Goal: Task Accomplishment & Management: Manage account settings

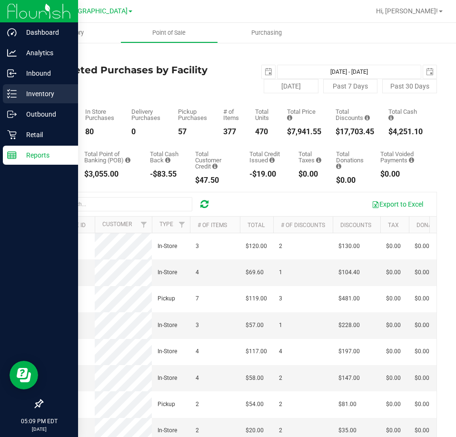
click at [40, 87] on div "Inventory" at bounding box center [40, 93] width 75 height 19
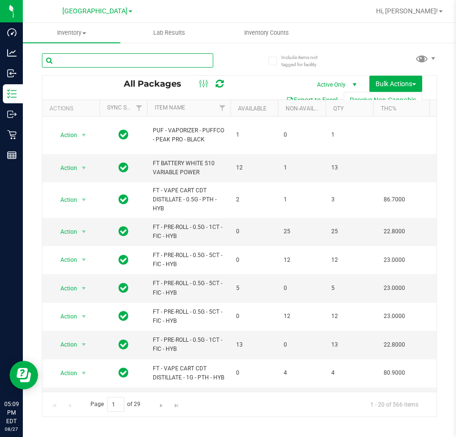
click at [140, 60] on input "text" at bounding box center [127, 60] width 171 height 14
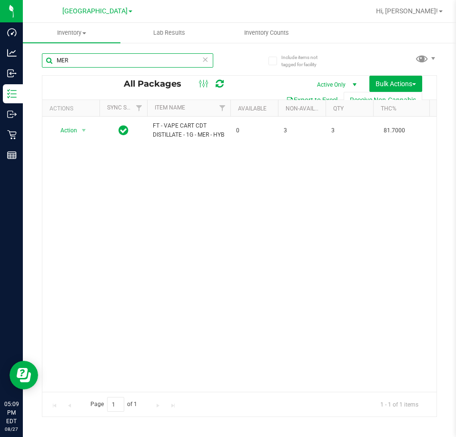
type input "MER"
click at [275, 15] on div at bounding box center [269, 11] width 199 height 19
click at [207, 64] on icon at bounding box center [205, 58] width 7 height 11
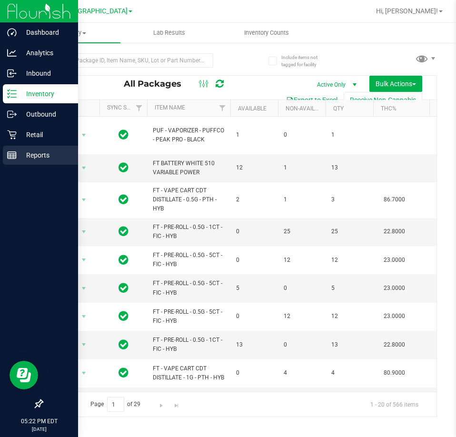
click at [32, 149] on p "Reports" at bounding box center [45, 154] width 57 height 11
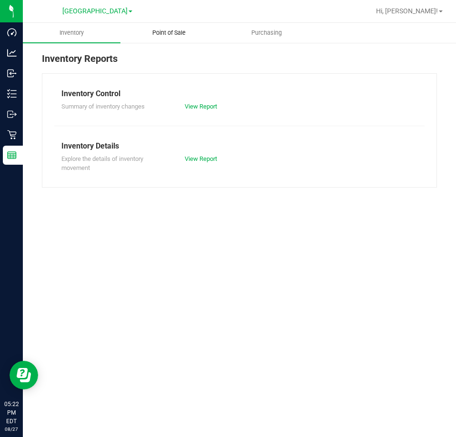
click at [171, 31] on span "Point of Sale" at bounding box center [168, 33] width 59 height 9
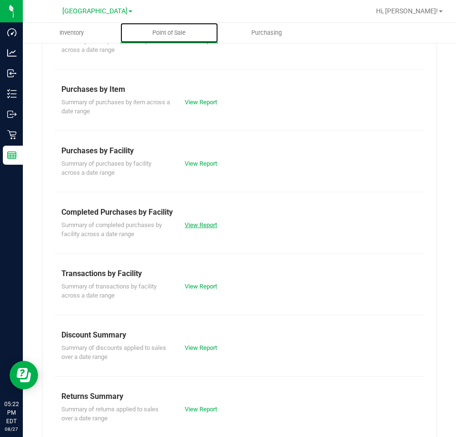
scroll to position [129, 0]
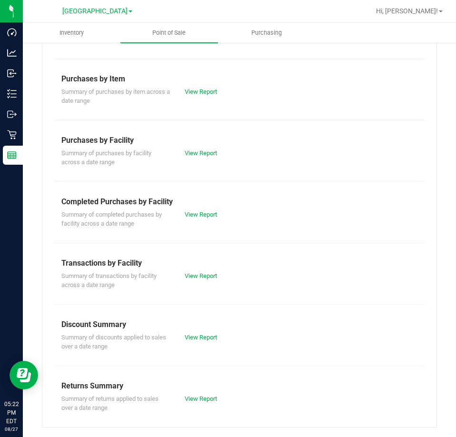
click at [195, 341] on div "View Report" at bounding box center [209, 338] width 62 height 10
click at [196, 337] on link "View Report" at bounding box center [201, 337] width 32 height 7
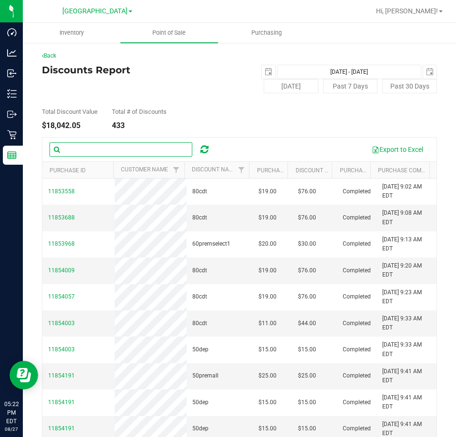
click at [94, 151] on input "text" at bounding box center [121, 149] width 143 height 14
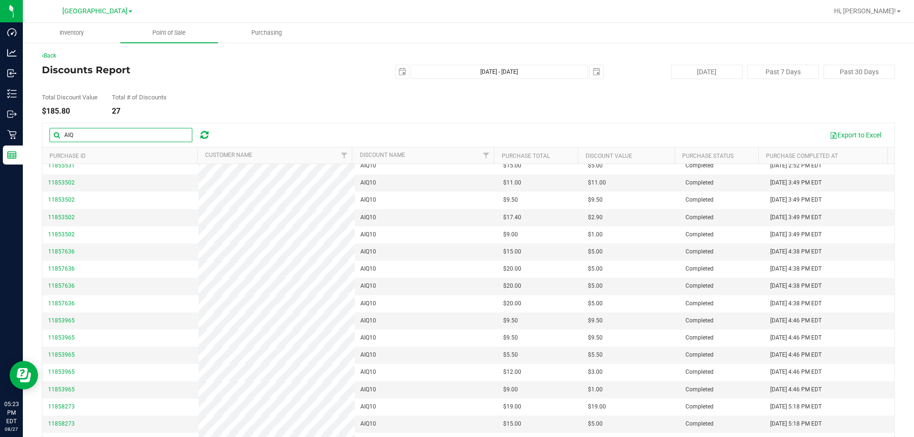
scroll to position [189, 0]
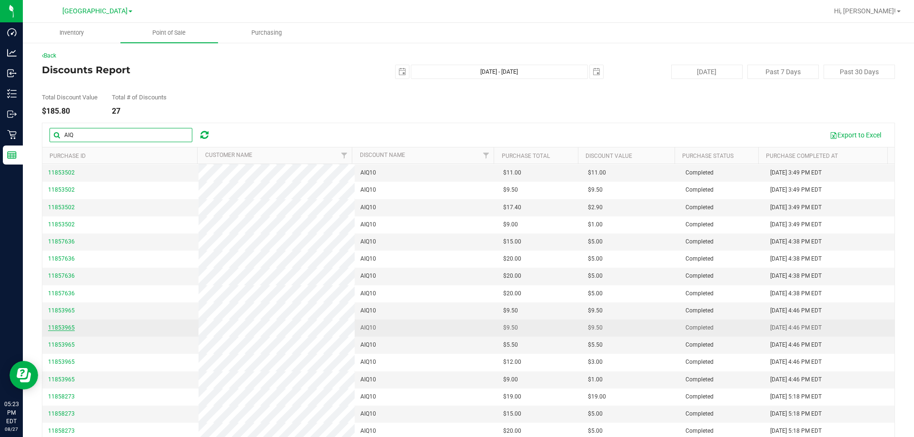
type input "AIQ"
click at [60, 328] on span "11853965" at bounding box center [61, 328] width 27 height 7
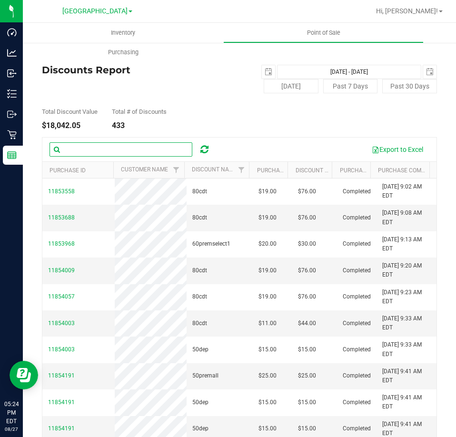
click at [128, 149] on input "text" at bounding box center [121, 149] width 143 height 14
type input "AIQ"
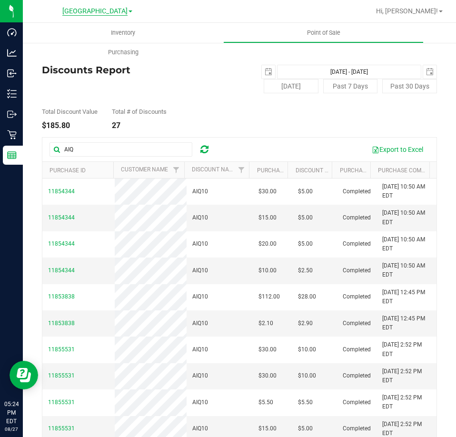
click at [101, 12] on span "[GEOGRAPHIC_DATA]" at bounding box center [94, 11] width 65 height 9
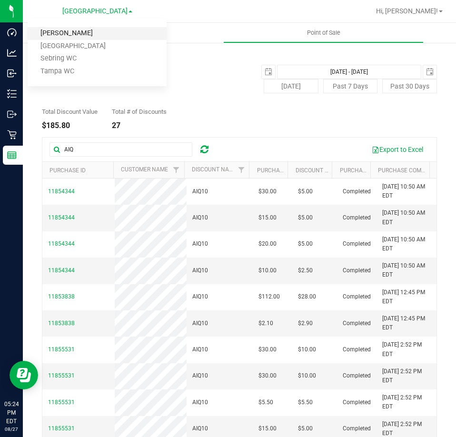
click at [102, 30] on link "[PERSON_NAME]" at bounding box center [97, 33] width 139 height 13
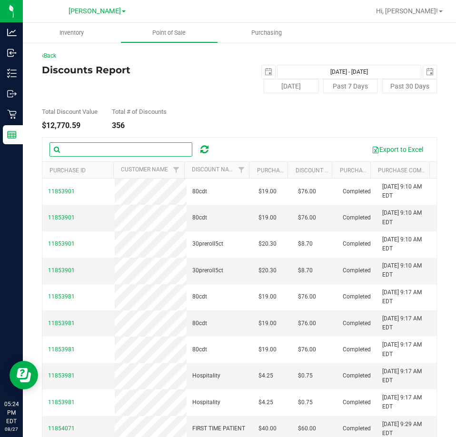
click at [111, 145] on input "text" at bounding box center [121, 149] width 143 height 14
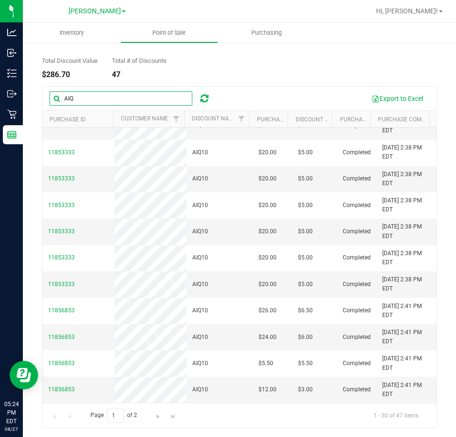
scroll to position [51, 0]
type input "AIQ"
click at [158, 418] on span "Go to the next page" at bounding box center [158, 416] width 8 height 8
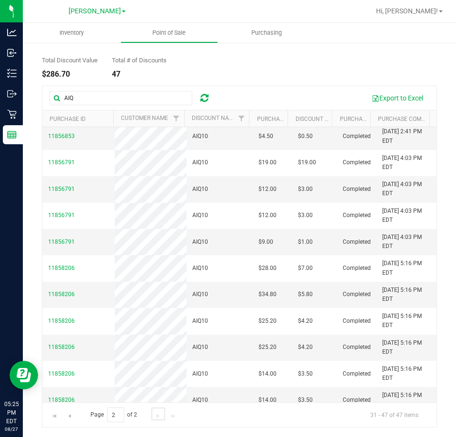
scroll to position [0, 0]
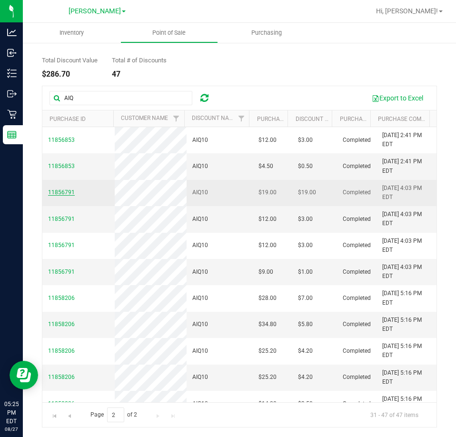
click at [62, 193] on span "11856791" at bounding box center [61, 192] width 27 height 7
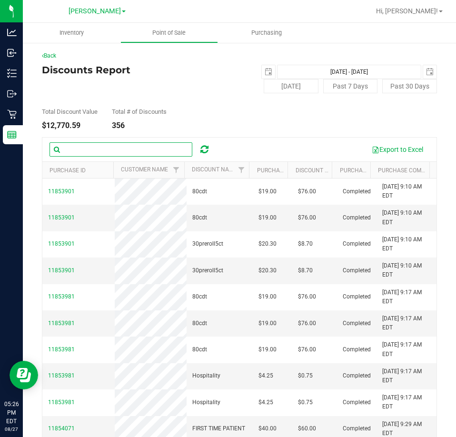
click at [117, 146] on input "text" at bounding box center [121, 149] width 143 height 14
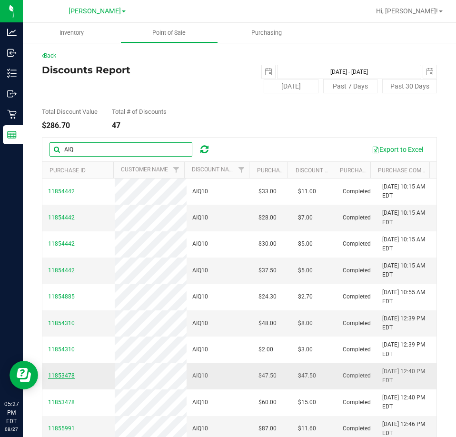
type input "AIQ"
click at [56, 372] on span "11853478" at bounding box center [61, 375] width 27 height 7
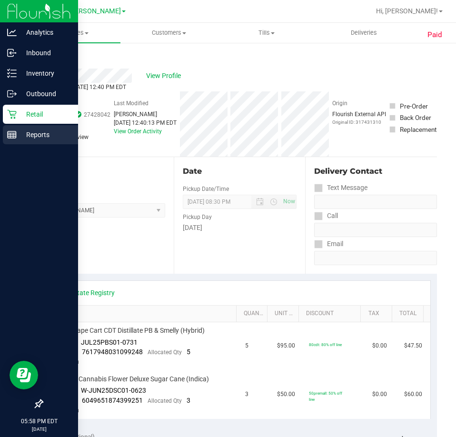
click at [30, 134] on p "Reports" at bounding box center [45, 134] width 57 height 11
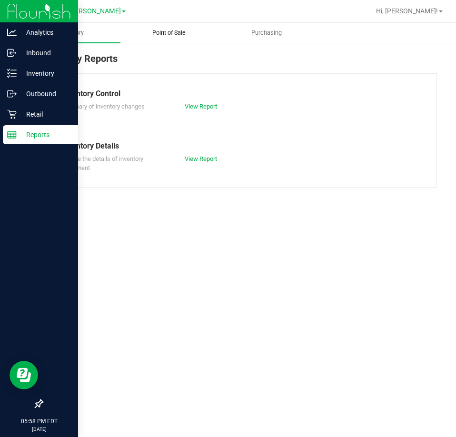
click at [164, 37] on span "Point of Sale" at bounding box center [168, 33] width 59 height 9
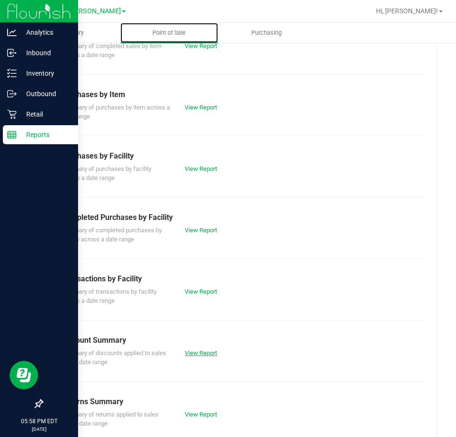
scroll to position [129, 0]
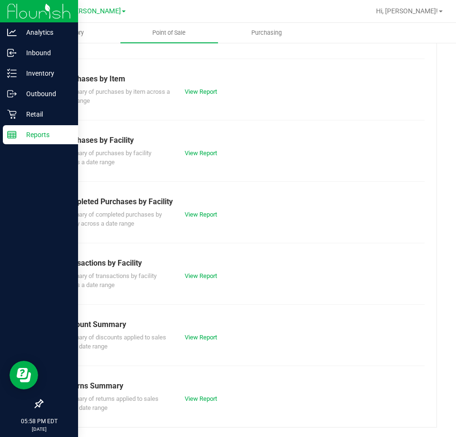
click at [198, 343] on div "Summary of discounts applied to sales over a date range View Report" at bounding box center [239, 340] width 370 height 21
click at [201, 337] on link "View Report" at bounding box center [201, 337] width 32 height 7
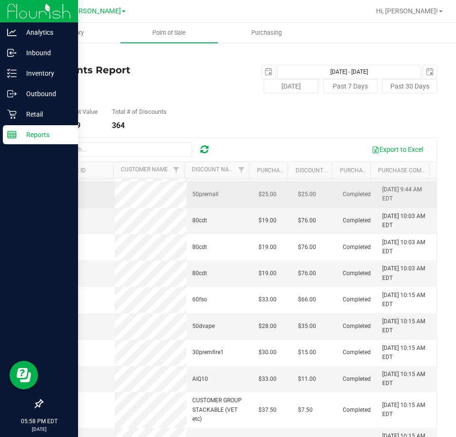
scroll to position [51, 0]
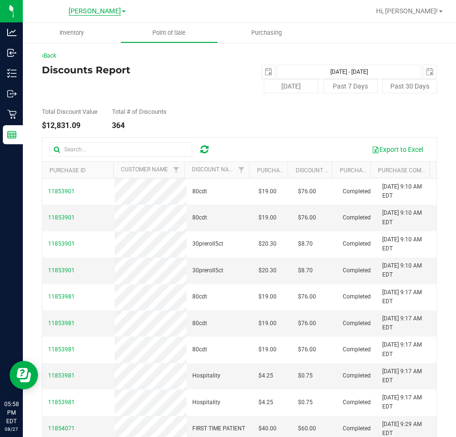
click at [96, 11] on span "[PERSON_NAME]" at bounding box center [95, 11] width 52 height 9
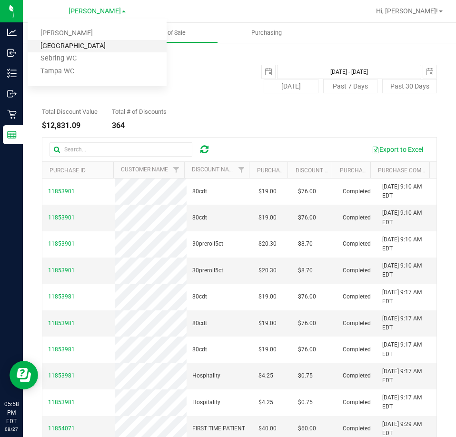
click at [89, 40] on link "[GEOGRAPHIC_DATA]" at bounding box center [97, 46] width 139 height 13
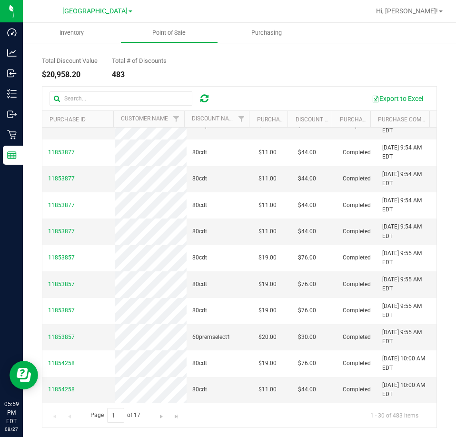
scroll to position [51, 0]
click at [160, 410] on link "Go to the next page" at bounding box center [162, 413] width 14 height 13
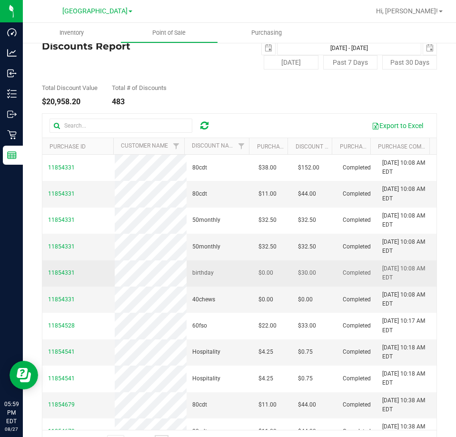
scroll to position [0, 0]
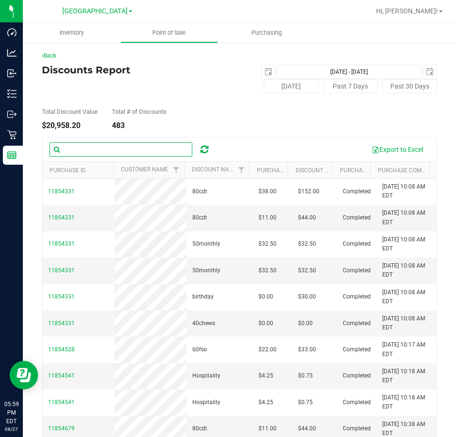
click at [109, 149] on input "text" at bounding box center [121, 149] width 143 height 14
type input "AIQ"
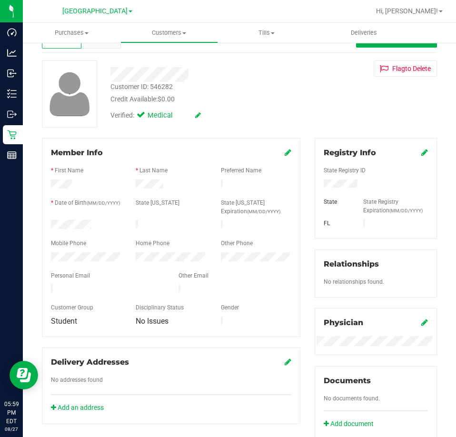
scroll to position [32, 0]
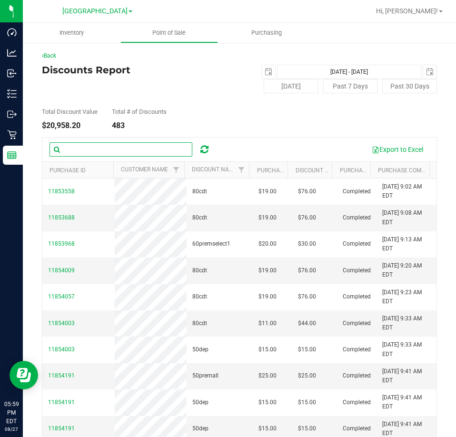
click at [110, 150] on input "text" at bounding box center [121, 149] width 143 height 14
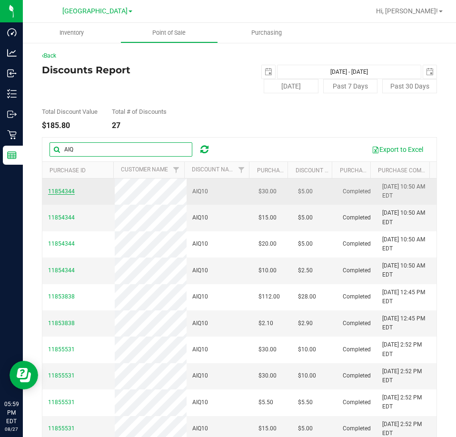
type input "AIQ"
click at [64, 189] on span "11854344" at bounding box center [61, 191] width 27 height 7
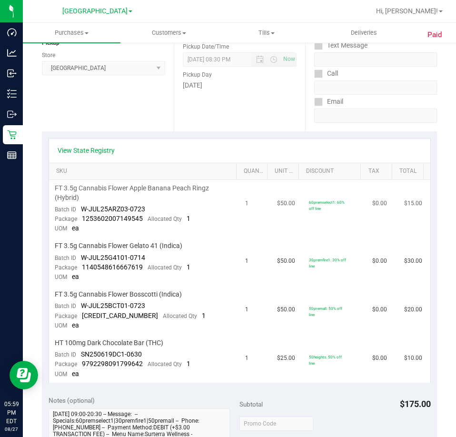
scroll to position [143, 0]
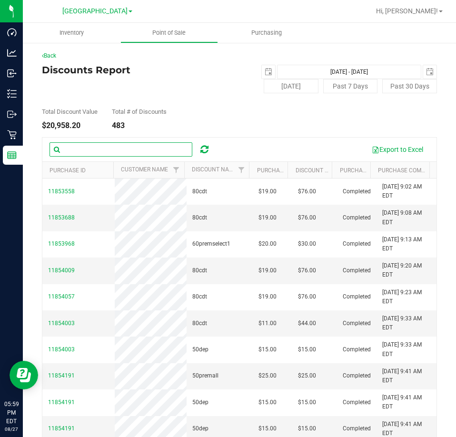
click at [119, 149] on input "text" at bounding box center [121, 149] width 143 height 14
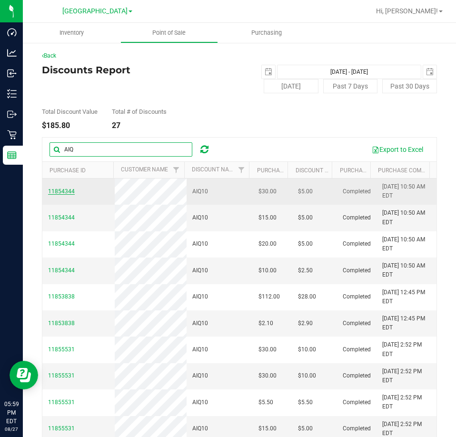
type input "AIQ"
click at [59, 190] on span "11854344" at bounding box center [61, 191] width 27 height 7
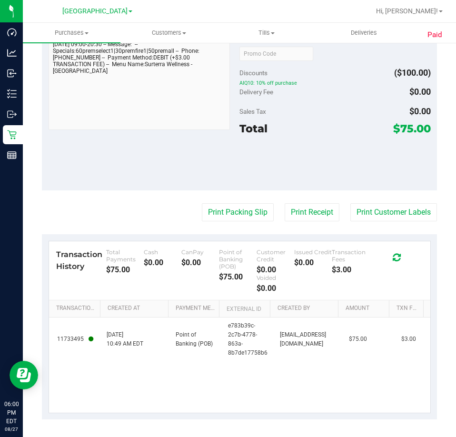
scroll to position [514, 0]
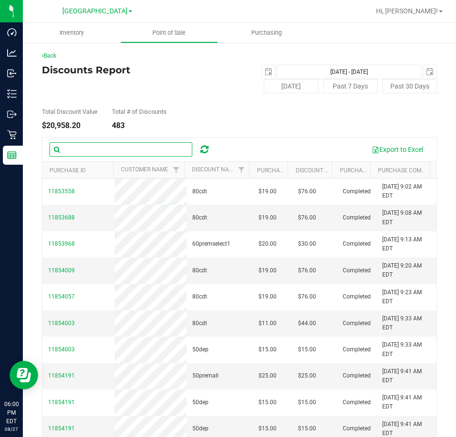
click at [138, 156] on input "text" at bounding box center [121, 149] width 143 height 14
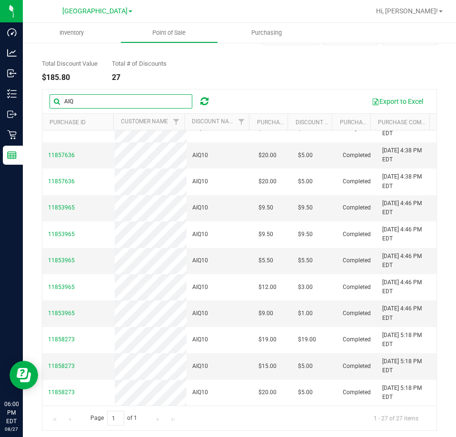
scroll to position [51, 0]
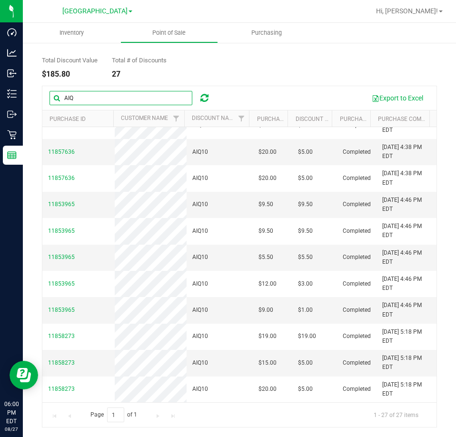
type input "AIQ"
click at [159, 416] on div "Page 1 of 1 1 - 27 of 27 items" at bounding box center [239, 414] width 394 height 25
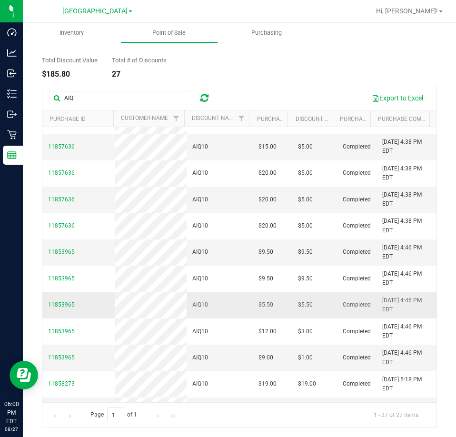
scroll to position [341, 0]
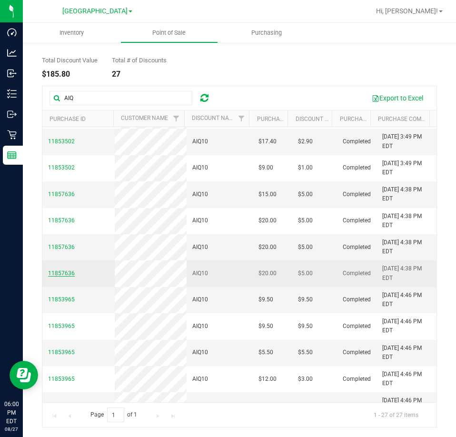
click at [66, 271] on span "11857636" at bounding box center [61, 273] width 27 height 7
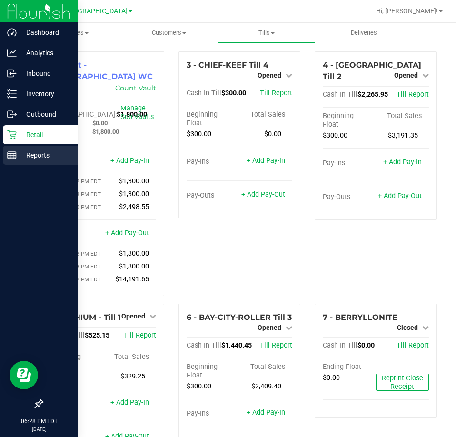
click at [15, 155] on line at bounding box center [12, 155] width 9 height 0
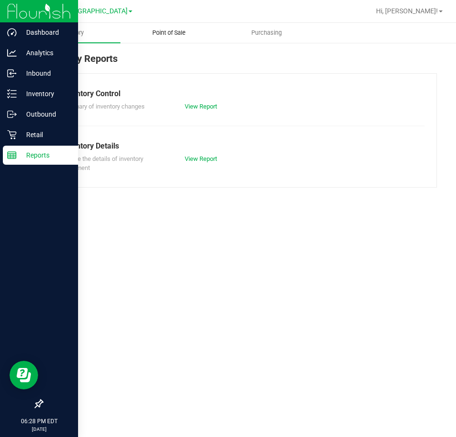
click at [170, 34] on span "Point of Sale" at bounding box center [168, 33] width 59 height 9
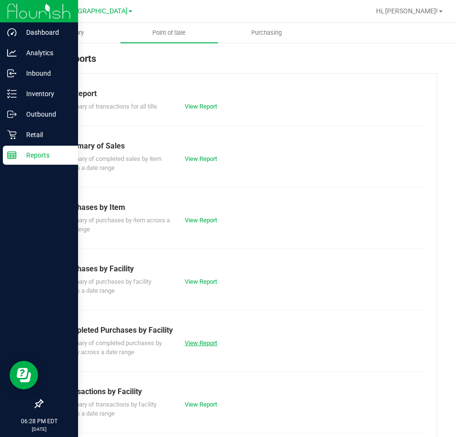
click at [197, 340] on link "View Report" at bounding box center [201, 342] width 32 height 7
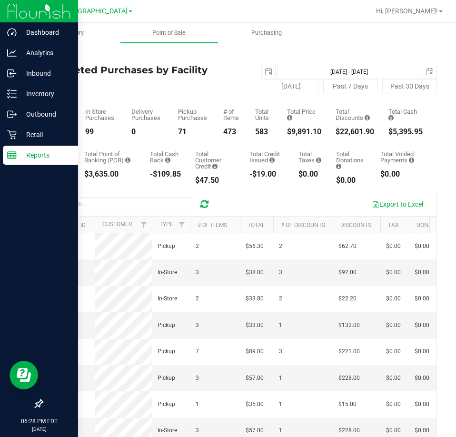
click at [308, 14] on div at bounding box center [269, 11] width 199 height 19
click at [37, 136] on p "Retail" at bounding box center [45, 134] width 57 height 11
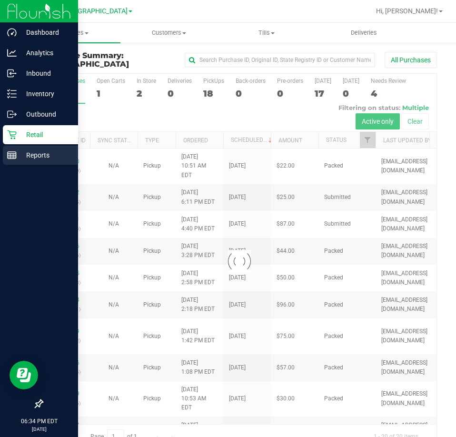
click at [20, 156] on p "Reports" at bounding box center [45, 154] width 57 height 11
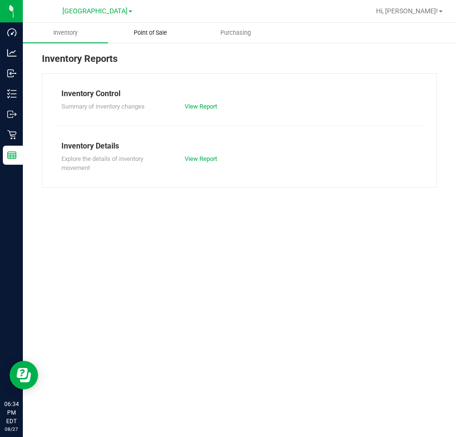
click at [157, 34] on span "Point of Sale" at bounding box center [150, 33] width 59 height 9
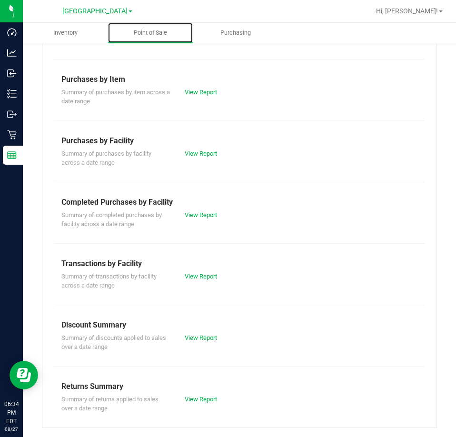
scroll to position [129, 0]
click at [205, 336] on link "View Report" at bounding box center [201, 337] width 32 height 7
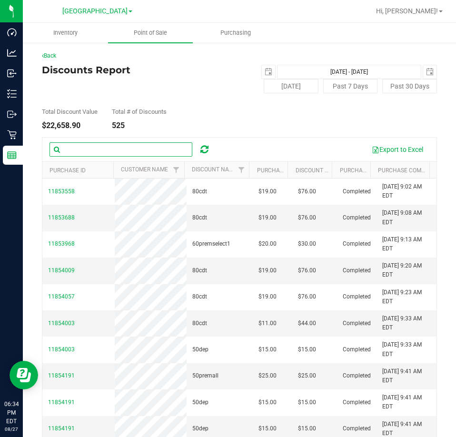
click at [139, 148] on input "text" at bounding box center [121, 149] width 143 height 14
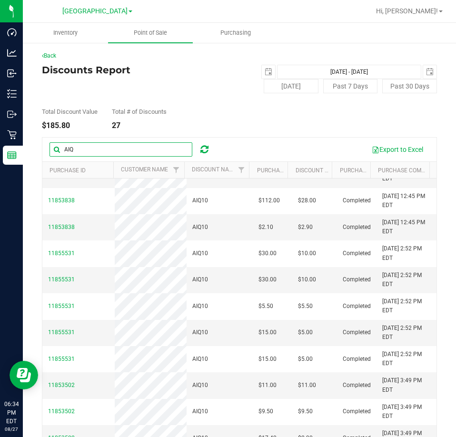
scroll to position [56, 0]
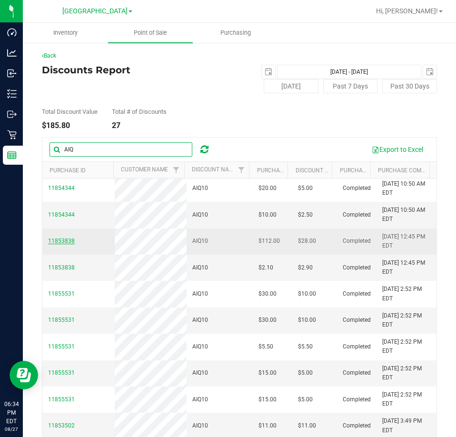
type input "AIQ"
click at [69, 239] on span "11853838" at bounding box center [61, 241] width 27 height 7
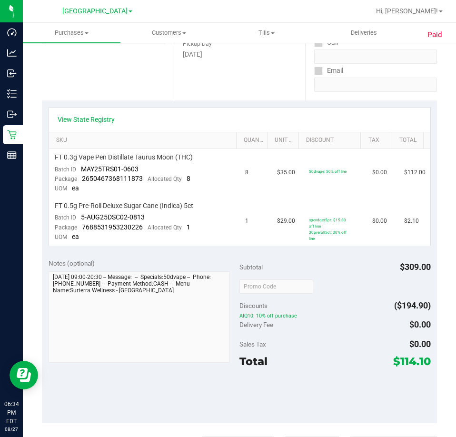
scroll to position [190, 0]
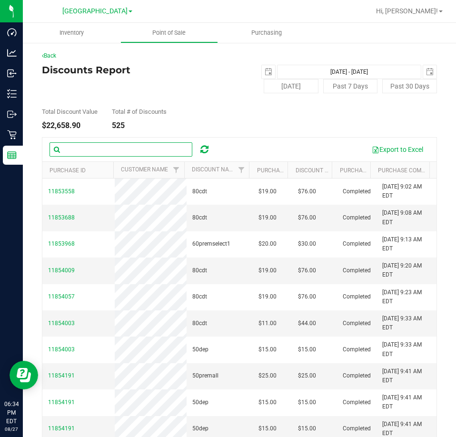
click at [89, 147] on input "text" at bounding box center [121, 149] width 143 height 14
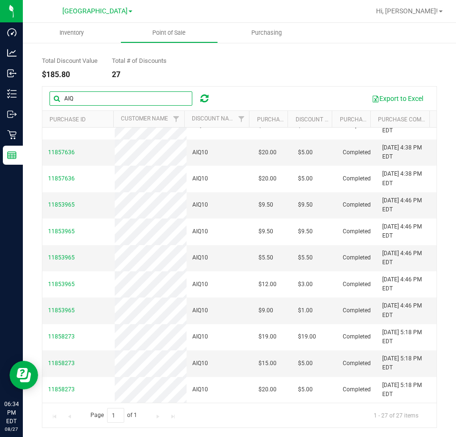
scroll to position [51, 0]
type input "AIQ"
click at [84, 14] on span "[GEOGRAPHIC_DATA]" at bounding box center [94, 11] width 65 height 9
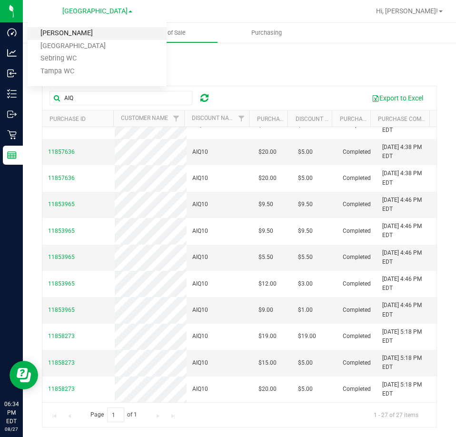
click at [86, 32] on link "Brandon WC" at bounding box center [97, 33] width 139 height 13
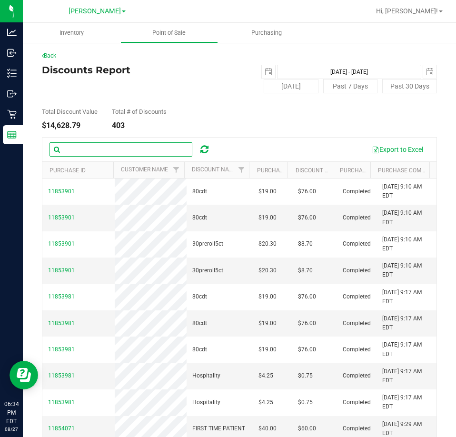
click at [97, 143] on input "text" at bounding box center [121, 149] width 143 height 14
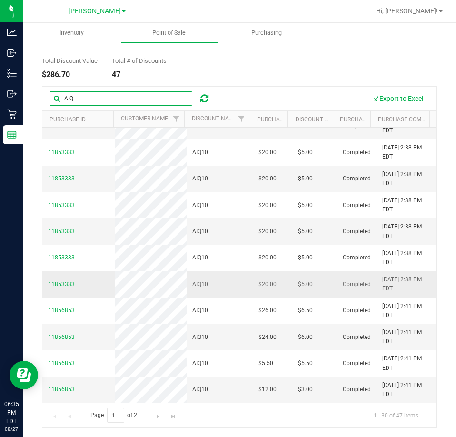
scroll to position [51, 0]
type input "AIQ"
click at [157, 417] on span "Go to the next page" at bounding box center [158, 416] width 8 height 8
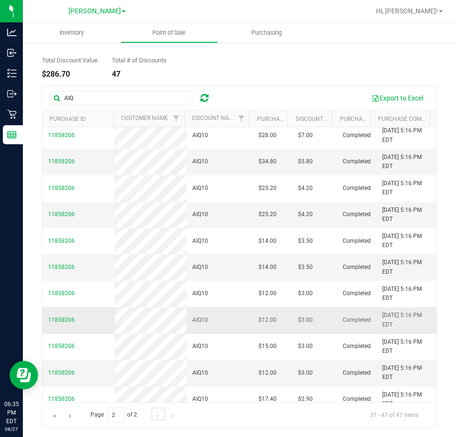
scroll to position [173, 0]
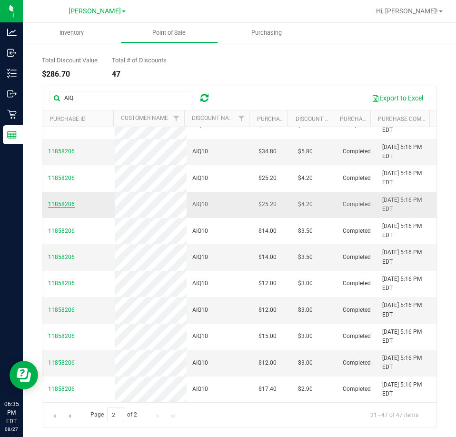
click at [64, 203] on span "11858206" at bounding box center [61, 204] width 27 height 7
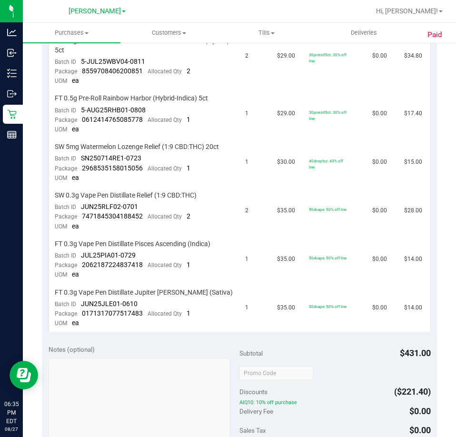
scroll to position [527, 0]
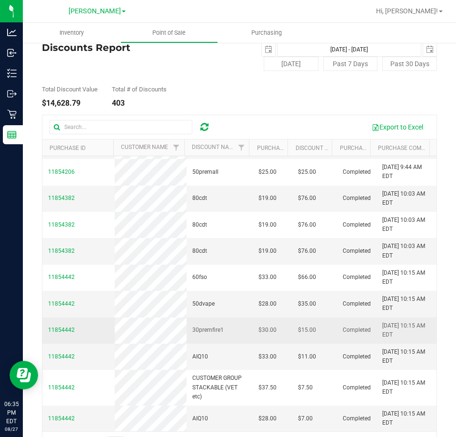
scroll to position [51, 0]
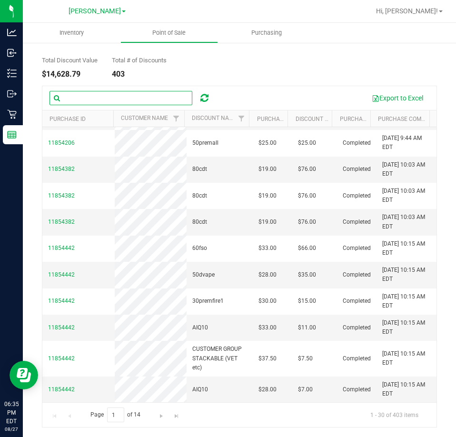
click at [90, 100] on input "text" at bounding box center [121, 98] width 143 height 14
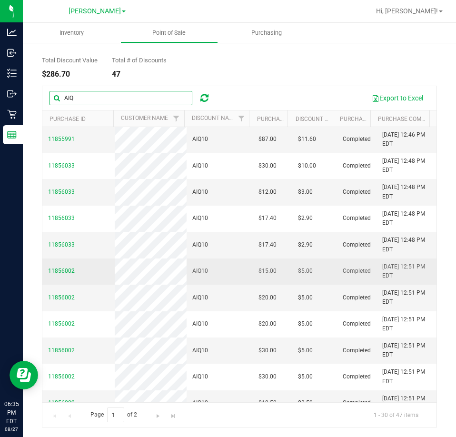
scroll to position [516, 0]
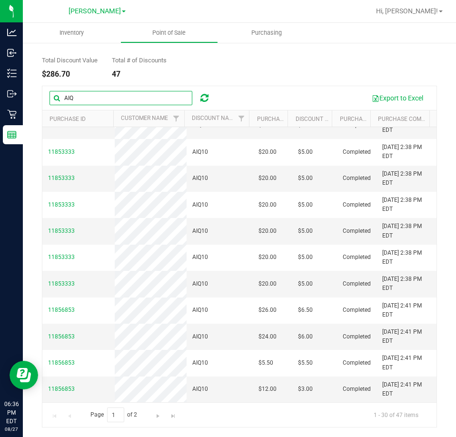
type input "AIQ"
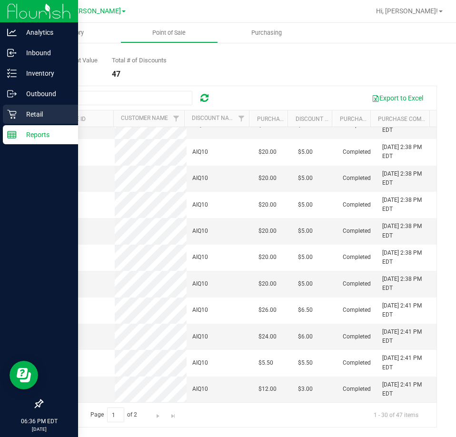
click at [34, 115] on p "Retail" at bounding box center [45, 114] width 57 height 11
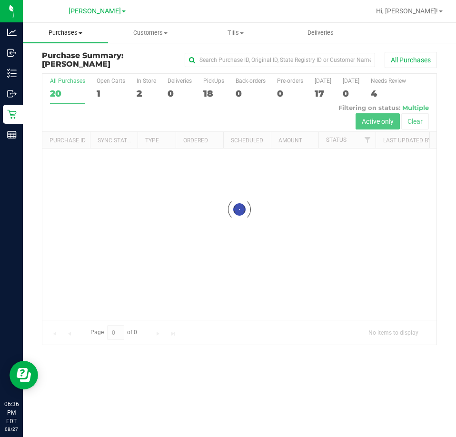
click at [70, 34] on span "Purchases" at bounding box center [65, 33] width 85 height 9
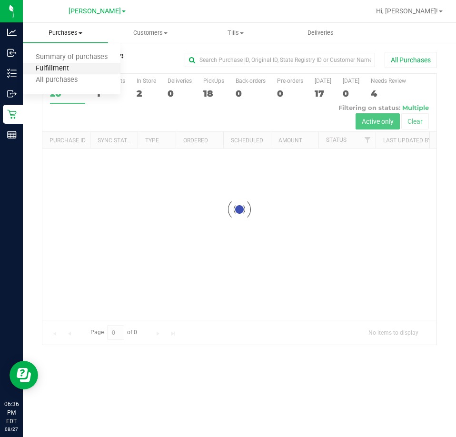
click at [58, 66] on span "Fulfillment" at bounding box center [52, 69] width 59 height 8
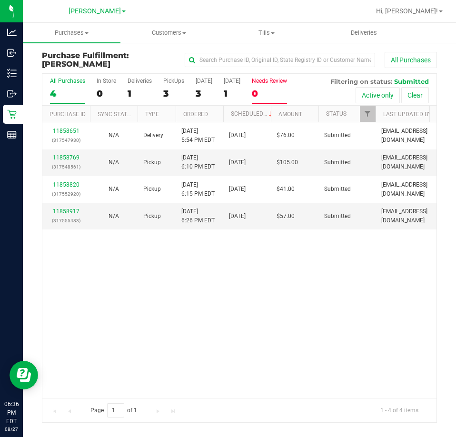
click at [266, 93] on div "0" at bounding box center [269, 93] width 35 height 11
click at [0, 0] on input "Needs Review 0" at bounding box center [0, 0] width 0 height 0
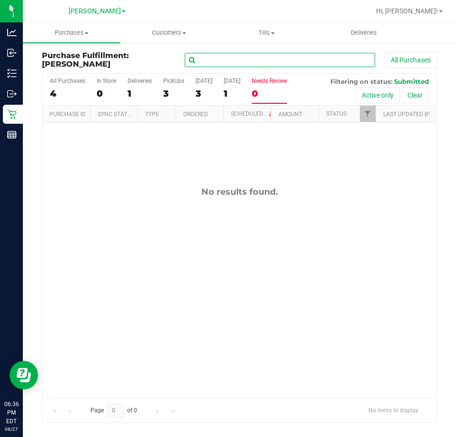
click at [284, 60] on input "text" at bounding box center [280, 60] width 190 height 14
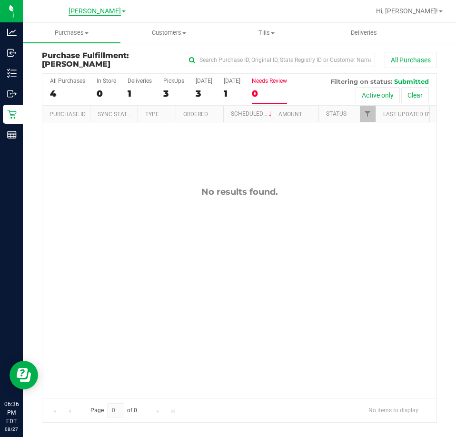
click at [109, 13] on span "[PERSON_NAME]" at bounding box center [95, 11] width 52 height 9
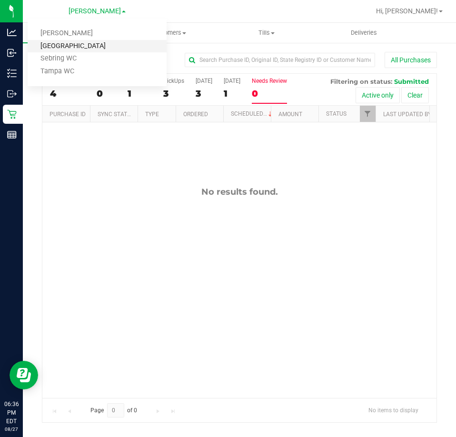
click at [102, 43] on link "[GEOGRAPHIC_DATA]" at bounding box center [97, 46] width 139 height 13
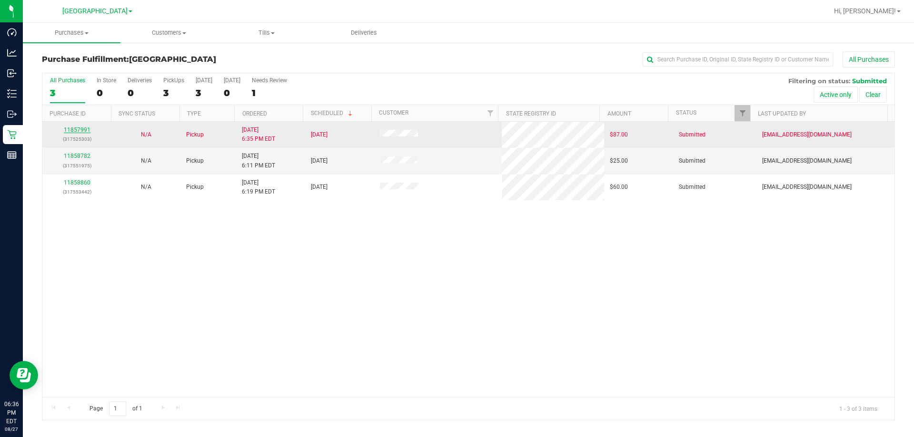
click at [82, 130] on link "11857991" at bounding box center [77, 130] width 27 height 7
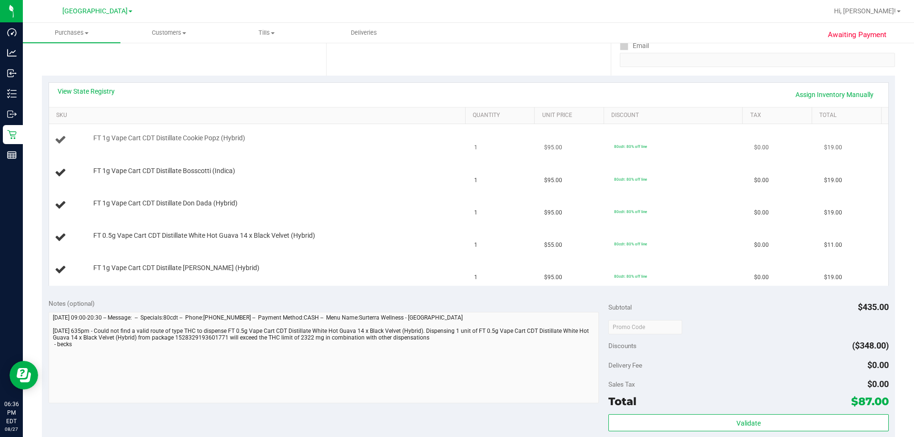
scroll to position [190, 0]
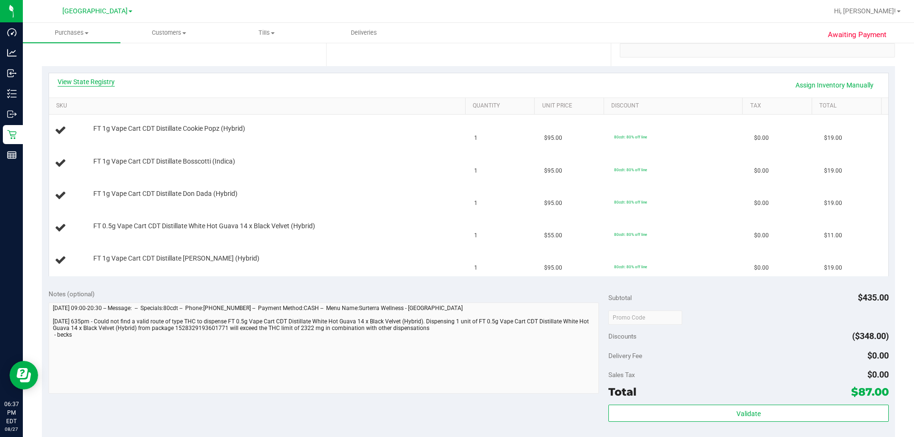
click at [108, 83] on link "View State Registry" at bounding box center [86, 82] width 57 height 10
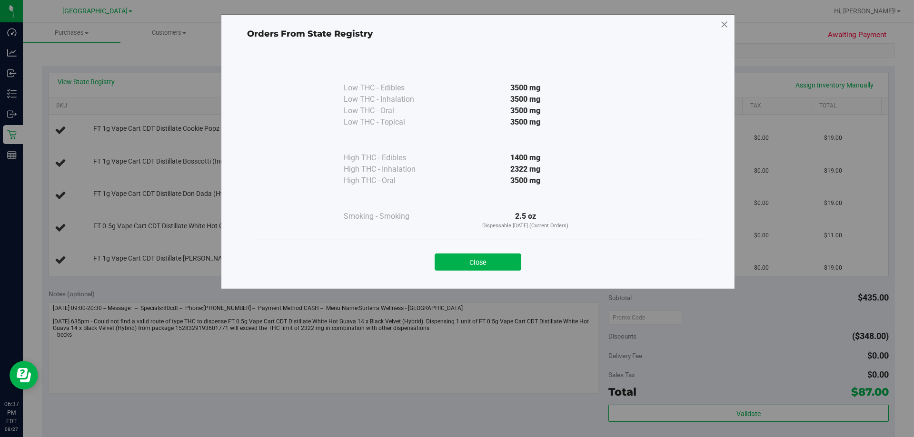
click at [456, 26] on icon at bounding box center [724, 24] width 9 height 15
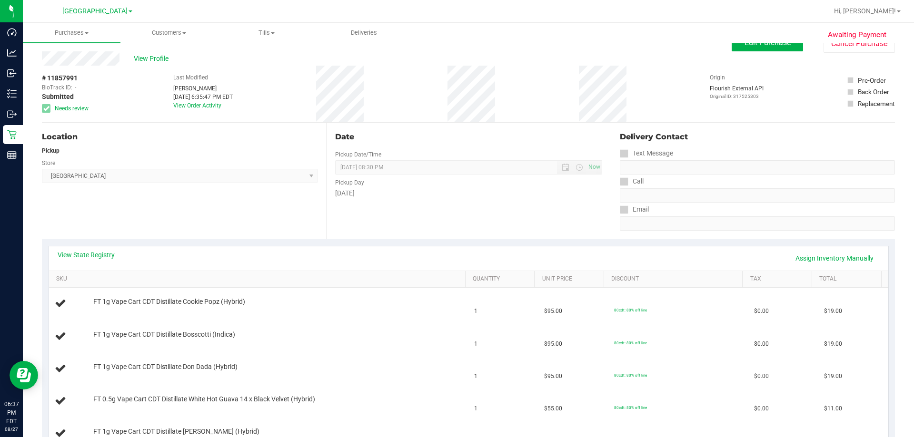
scroll to position [0, 0]
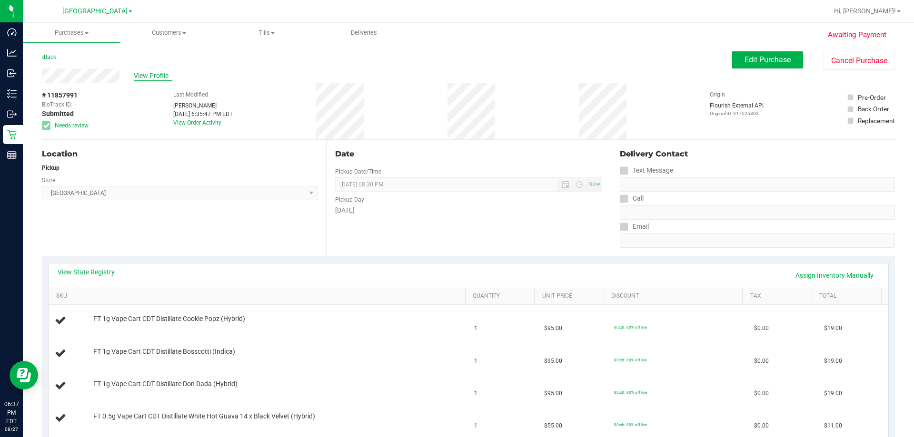
click at [151, 71] on span "View Profile" at bounding box center [153, 76] width 38 height 10
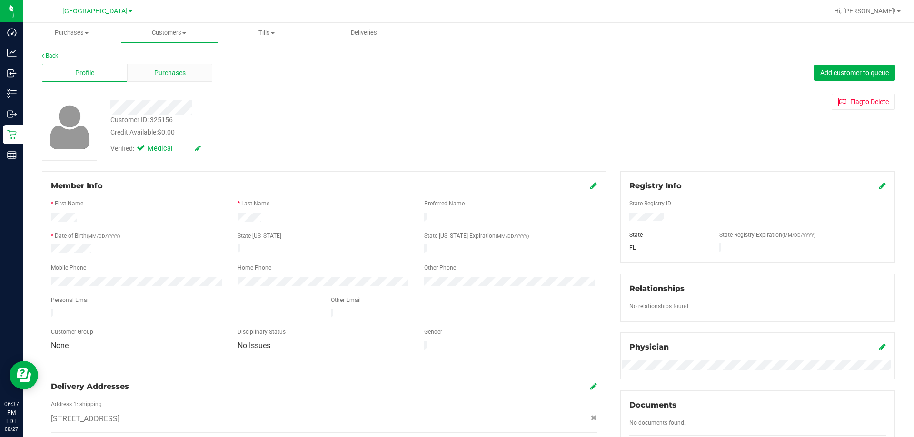
click at [168, 72] on span "Purchases" at bounding box center [169, 73] width 31 height 10
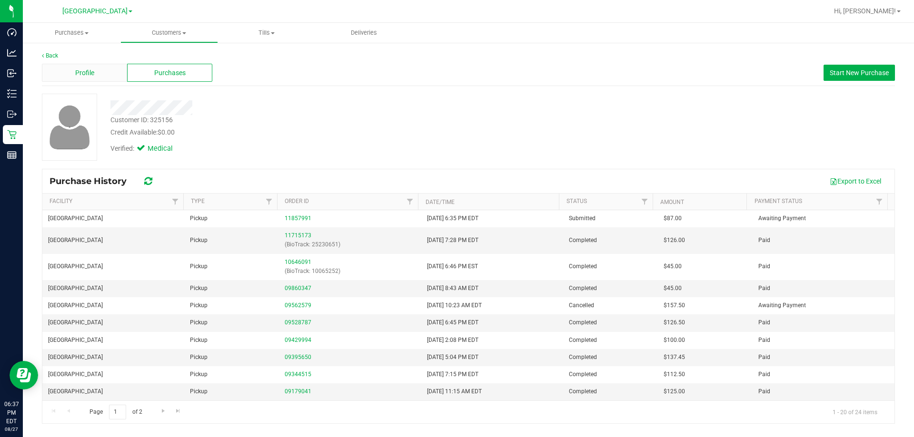
click at [83, 75] on span "Profile" at bounding box center [84, 73] width 19 height 10
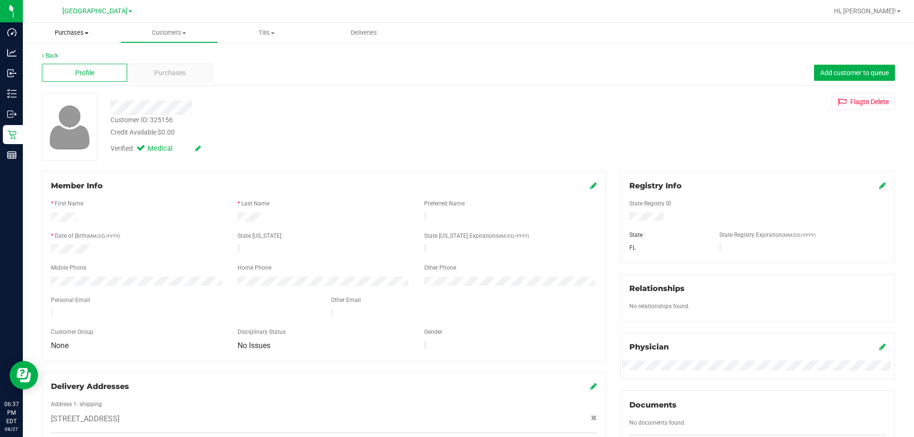
click at [70, 30] on span "Purchases" at bounding box center [72, 33] width 98 height 9
click at [61, 62] on li "Summary of purchases" at bounding box center [72, 57] width 98 height 11
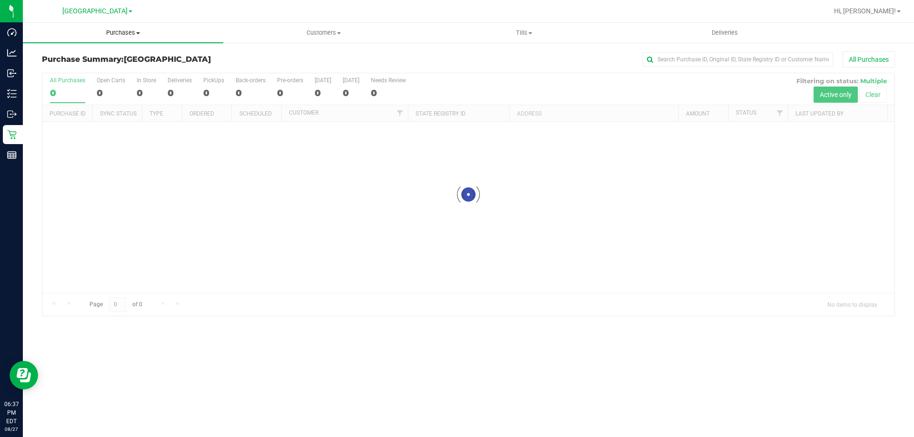
click at [123, 33] on span "Purchases" at bounding box center [123, 33] width 200 height 9
click at [93, 65] on li "Fulfillment" at bounding box center [123, 68] width 200 height 11
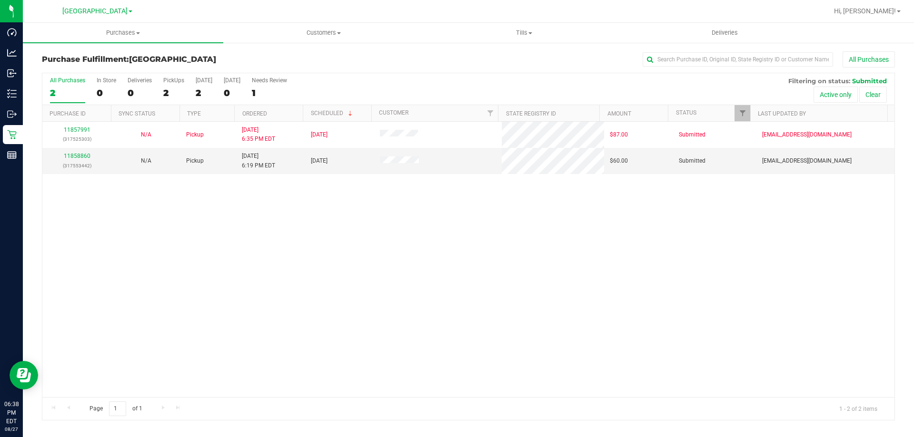
click at [389, 75] on div "All Purchases 2 In Store 0 Deliveries 0 PickUps 2 Today 2 Tomorrow 0 Needs Revi…" at bounding box center [468, 77] width 852 height 8
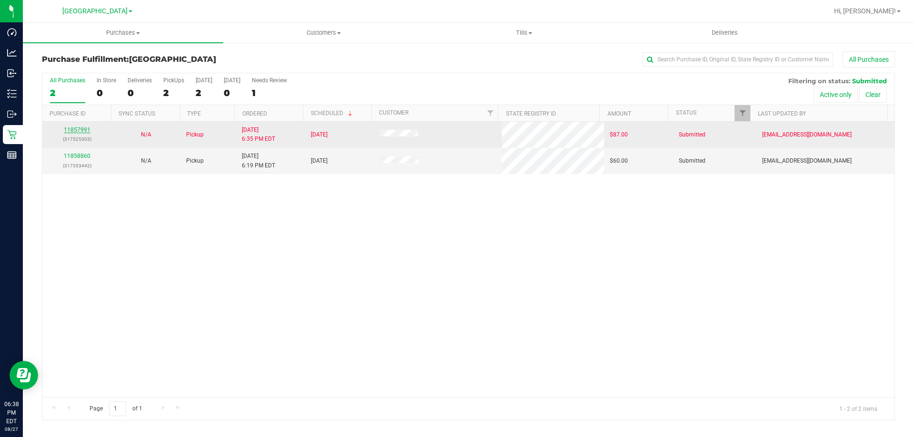
click at [79, 128] on link "11857991" at bounding box center [77, 130] width 27 height 7
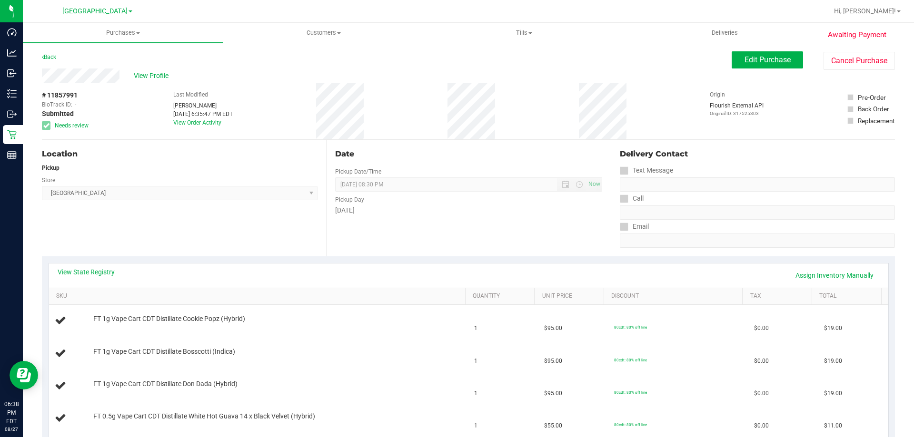
click at [456, 63] on div "Back Edit Purchase Cancel Purchase" at bounding box center [468, 59] width 853 height 17
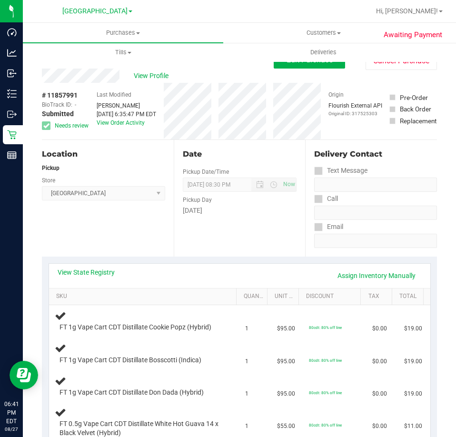
click at [158, 82] on div "View Profile" at bounding box center [158, 76] width 232 height 14
click at [153, 78] on span "View Profile" at bounding box center [153, 76] width 38 height 10
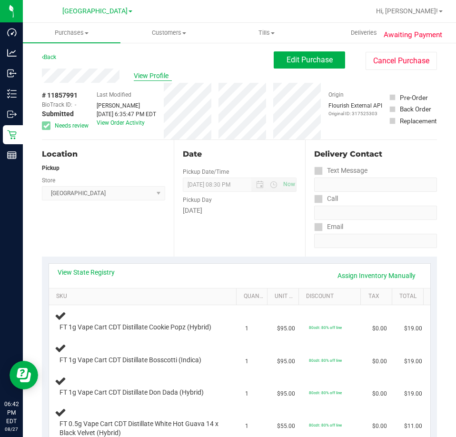
click at [159, 79] on span "View Profile" at bounding box center [153, 76] width 38 height 10
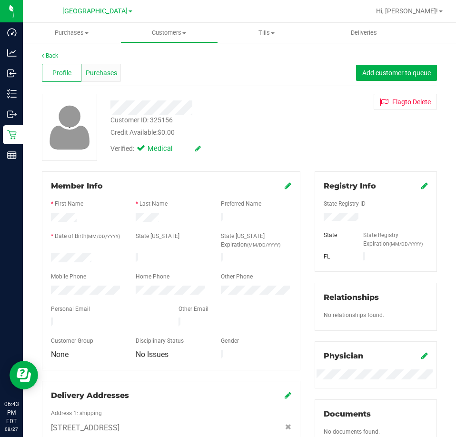
click at [108, 72] on span "Purchases" at bounding box center [101, 73] width 31 height 10
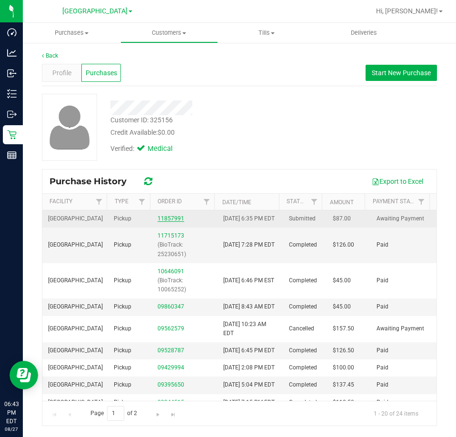
click at [166, 220] on link "11857991" at bounding box center [171, 218] width 27 height 7
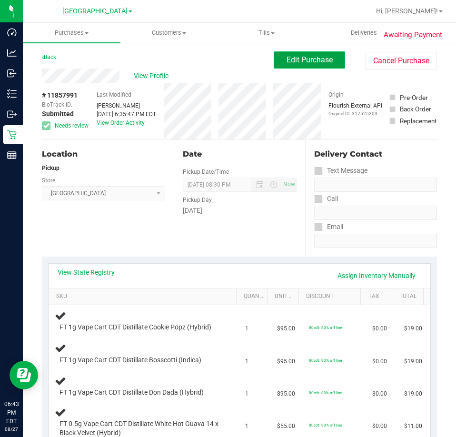
click at [326, 59] on button "Edit Purchase" at bounding box center [309, 59] width 71 height 17
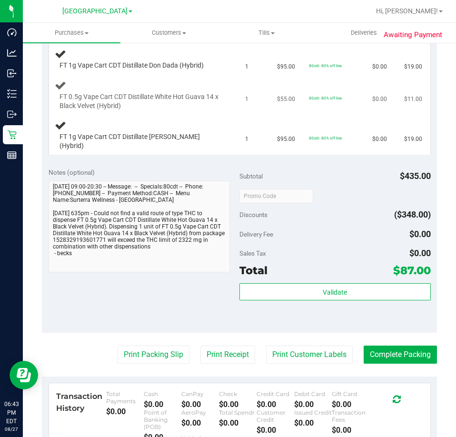
scroll to position [333, 0]
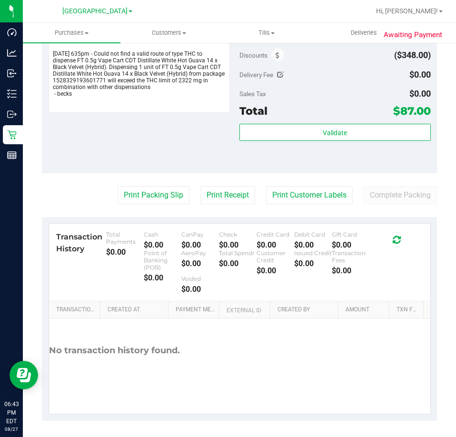
scroll to position [448, 0]
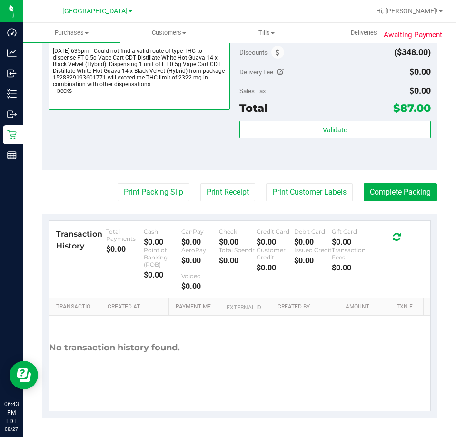
click at [180, 98] on textarea at bounding box center [140, 64] width 182 height 91
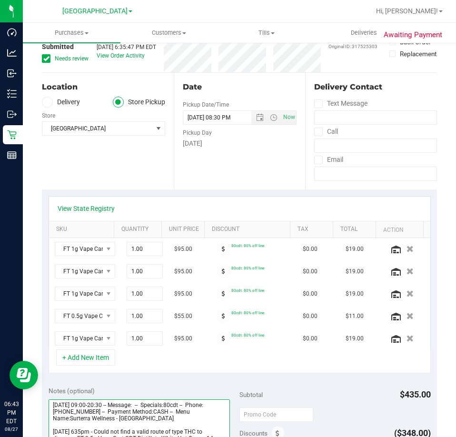
scroll to position [0, 0]
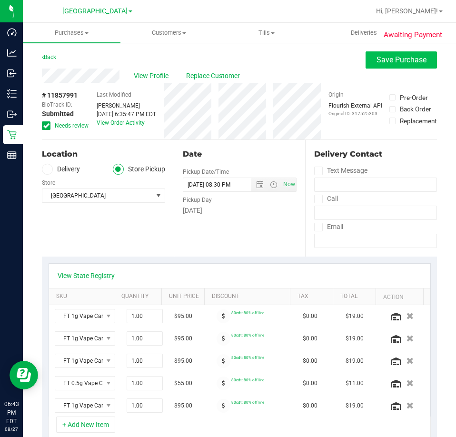
type textarea "[DATE] 09:00-20:30 -- Message: -- Specials:80cdt -- Phone:[PHONE_NUMBER] -- Pay…"
click at [380, 68] on button "Save Purchase" at bounding box center [401, 59] width 71 height 17
